Goal: Information Seeking & Learning: Find contact information

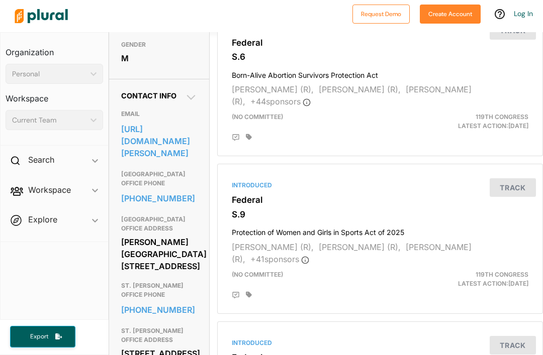
scroll to position [277, 0]
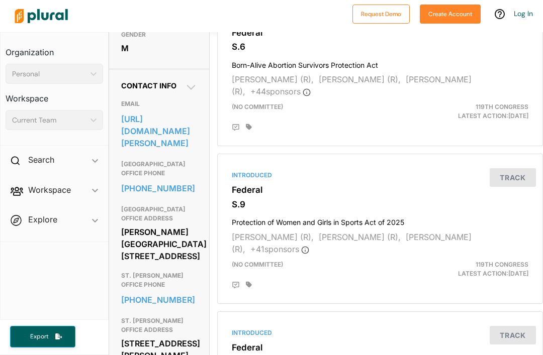
click at [151, 229] on div "[PERSON_NAME][GEOGRAPHIC_DATA] [STREET_ADDRESS]" at bounding box center [159, 244] width 76 height 39
click at [189, 257] on div "[PERSON_NAME][GEOGRAPHIC_DATA] [STREET_ADDRESS]" at bounding box center [159, 244] width 76 height 39
drag, startPoint x: 189, startPoint y: 253, endPoint x: 118, endPoint y: 226, distance: 76.6
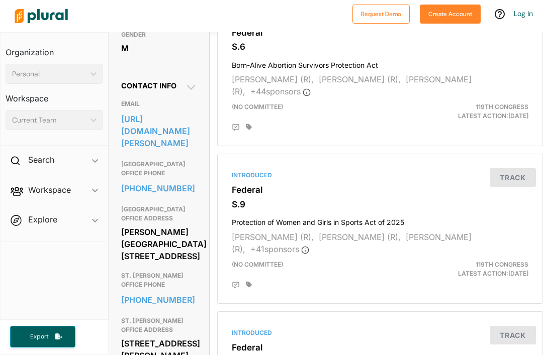
click at [145, 264] on div "[PERSON_NAME][GEOGRAPHIC_DATA] [STREET_ADDRESS]" at bounding box center [159, 244] width 76 height 39
drag, startPoint x: 189, startPoint y: 257, endPoint x: 176, endPoint y: 252, distance: 14.0
click at [176, 252] on div "[PERSON_NAME][GEOGRAPHIC_DATA] [STREET_ADDRESS]" at bounding box center [159, 244] width 76 height 39
click at [122, 229] on div "[PERSON_NAME][GEOGRAPHIC_DATA] [STREET_ADDRESS]" at bounding box center [159, 244] width 76 height 39
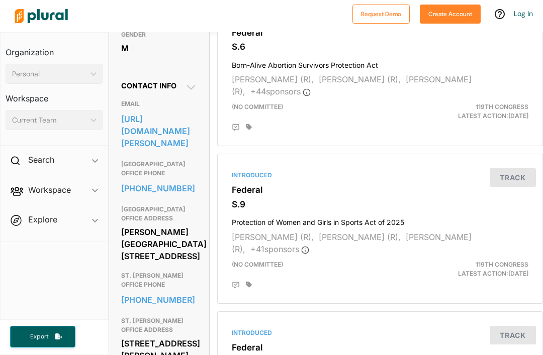
drag, startPoint x: 122, startPoint y: 229, endPoint x: 188, endPoint y: 252, distance: 70.1
click at [188, 252] on div "[PERSON_NAME][GEOGRAPHIC_DATA] [STREET_ADDRESS]" at bounding box center [159, 244] width 76 height 39
copy div "[STREET_ADDRESS]"
